Goal: Task Accomplishment & Management: Complete application form

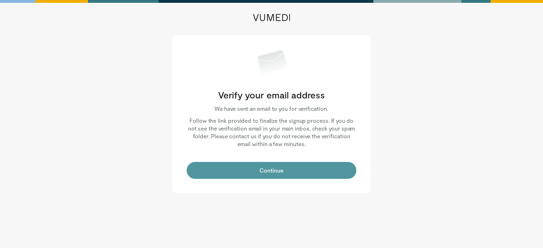
click at [254, 169] on button "Continue" at bounding box center [272, 170] width 170 height 17
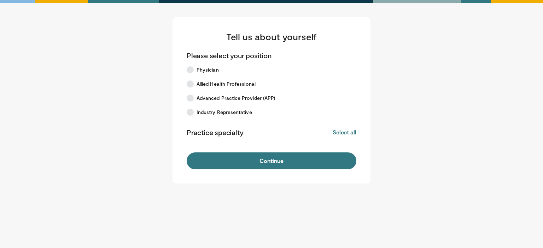
click at [336, 133] on button "Select all" at bounding box center [344, 133] width 24 height 8
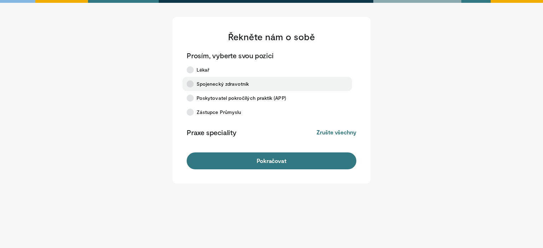
click at [203, 85] on span "Spojenecký zdravotník" at bounding box center [222, 84] width 52 height 7
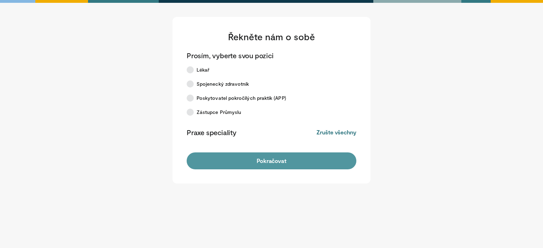
click at [247, 159] on button "Pokračovat" at bounding box center [272, 161] width 170 height 17
click at [265, 166] on button "Continue" at bounding box center [272, 161] width 170 height 17
click at [251, 160] on button "Continue" at bounding box center [272, 161] width 170 height 17
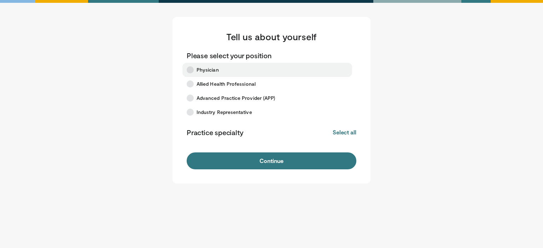
click at [190, 68] on icon at bounding box center [190, 69] width 7 height 7
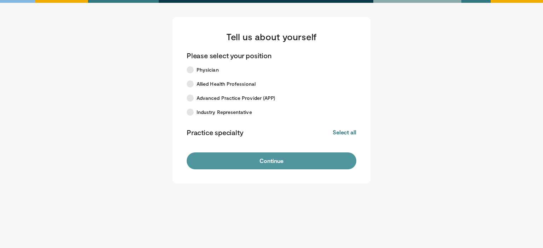
click at [282, 162] on button "Continue" at bounding box center [272, 161] width 170 height 17
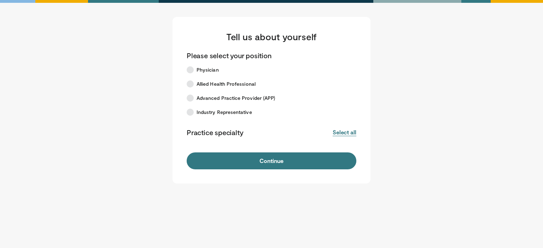
click at [339, 131] on button "Select all" at bounding box center [344, 133] width 24 height 8
click at [317, 152] on form "Please select your position Physician Allied Health Professional Advanced Pract…" at bounding box center [272, 110] width 170 height 119
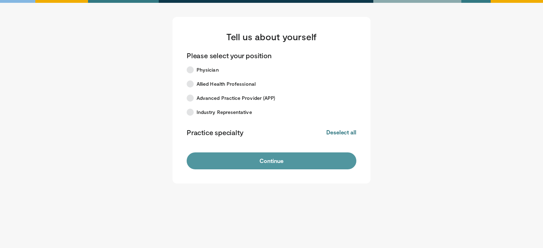
click at [313, 157] on button "Continue" at bounding box center [272, 161] width 170 height 17
